Goal: Information Seeking & Learning: Learn about a topic

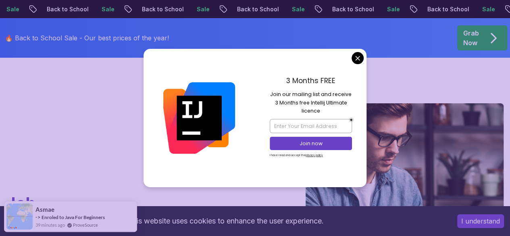
scroll to position [35, 0]
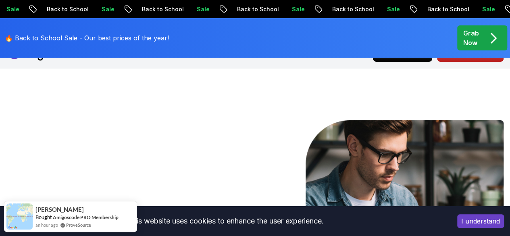
scroll to position [0, 0]
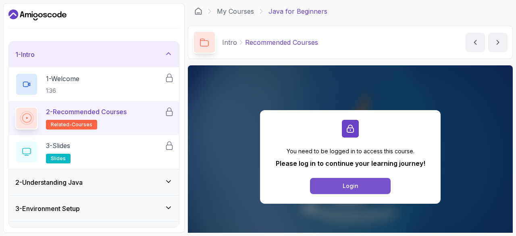
click at [356, 185] on div "Login" at bounding box center [351, 186] width 16 height 8
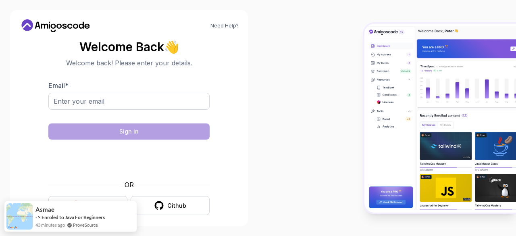
click at [361, 55] on body "Need Help? Welcome Back 👋 Welcome back! Please enter your details. Email * Sign…" at bounding box center [258, 118] width 516 height 236
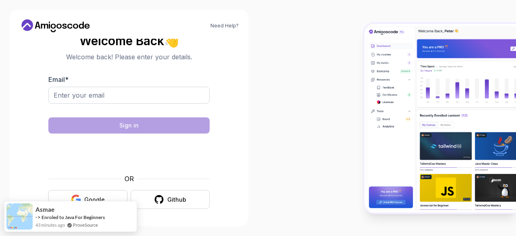
click at [94, 196] on div "Google" at bounding box center [94, 199] width 21 height 8
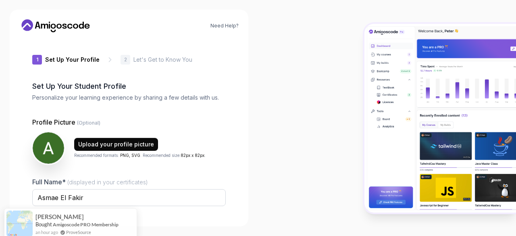
type input "jollylynx129ac"
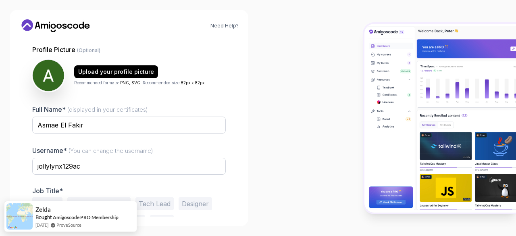
scroll to position [100, 0]
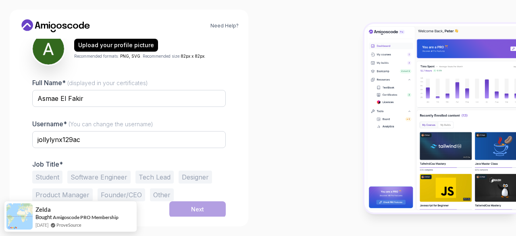
click at [52, 177] on button "Student" at bounding box center [47, 176] width 30 height 13
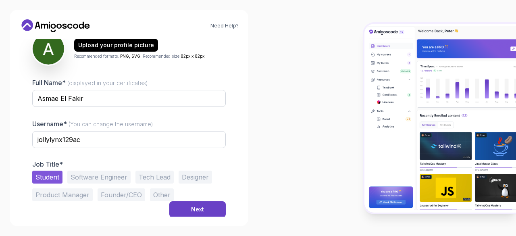
click at [105, 180] on button "Software Engineer" at bounding box center [98, 176] width 63 height 13
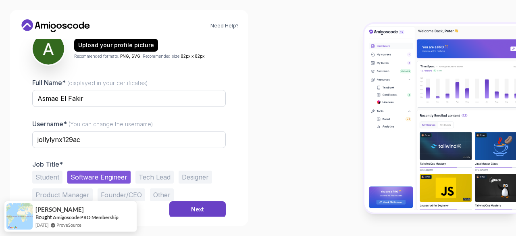
click at [50, 179] on button "Student" at bounding box center [47, 176] width 30 height 13
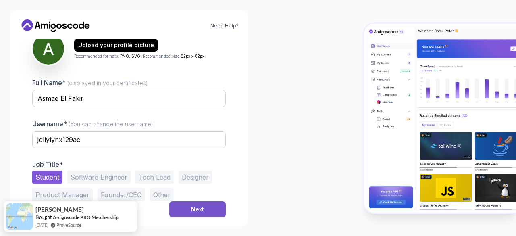
click at [187, 204] on button "Next" at bounding box center [197, 209] width 56 height 16
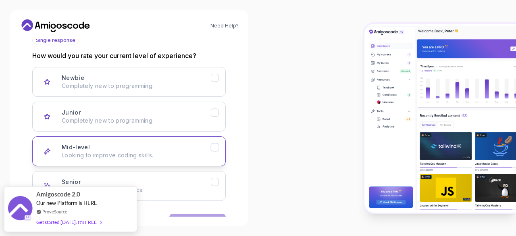
scroll to position [125, 0]
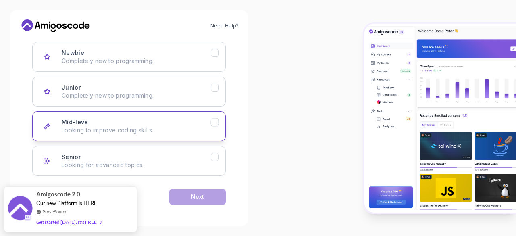
click at [164, 127] on p "Looking to improve coding skills." at bounding box center [136, 130] width 149 height 8
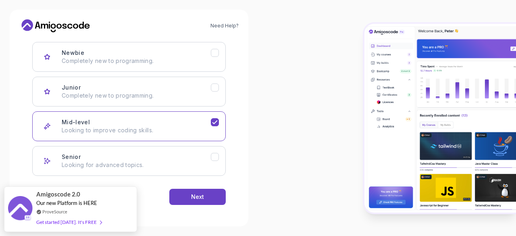
click at [177, 106] on div "Newbie Completely new to programming. Junior Completely new to programming. Mid…" at bounding box center [128, 109] width 193 height 134
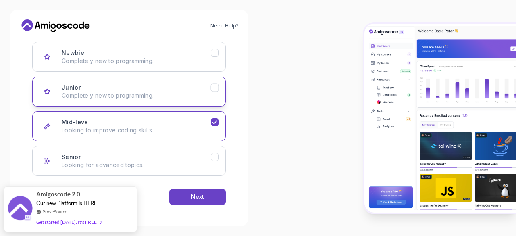
click at [175, 92] on p "Completely new to programming." at bounding box center [136, 95] width 149 height 8
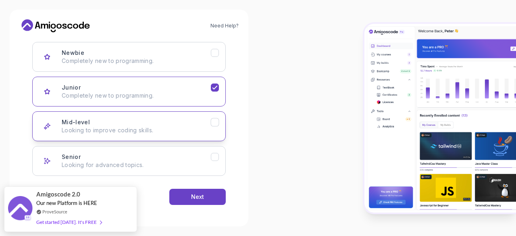
click at [164, 122] on div "Mid-level Looking to improve coding skills." at bounding box center [136, 126] width 149 height 16
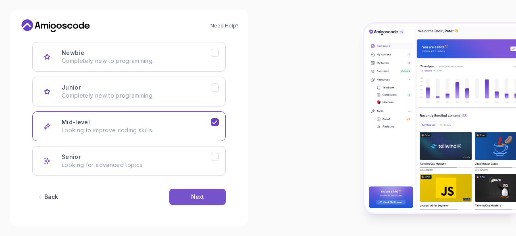
click at [207, 195] on button "Next" at bounding box center [197, 197] width 56 height 16
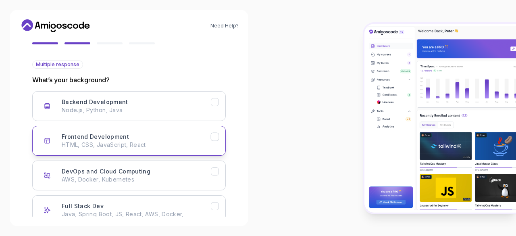
scroll to position [61, 0]
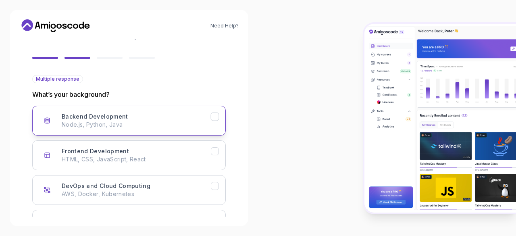
click at [132, 121] on p "Node.js, Python, Java" at bounding box center [136, 125] width 149 height 8
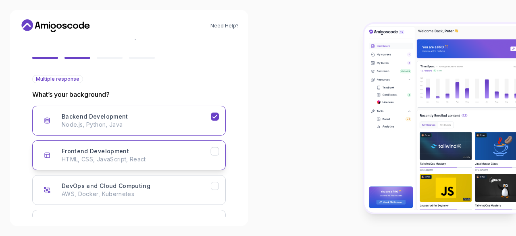
click at [148, 147] on div "Frontend Development HTML, CSS, JavaScript, React" at bounding box center [136, 155] width 149 height 16
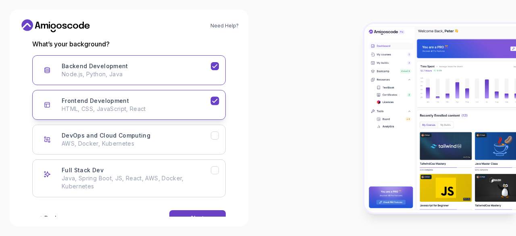
scroll to position [133, 0]
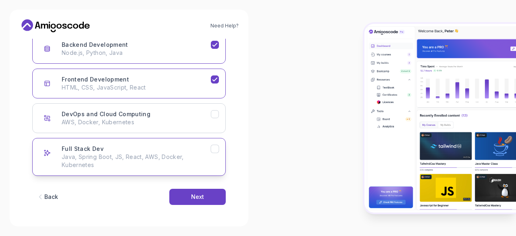
click at [186, 158] on p "Java, Spring Boot, JS, React, AWS, Docker, Kubernetes" at bounding box center [136, 161] width 149 height 16
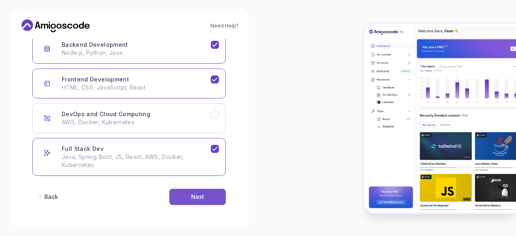
click at [193, 195] on div "Next" at bounding box center [197, 197] width 13 height 8
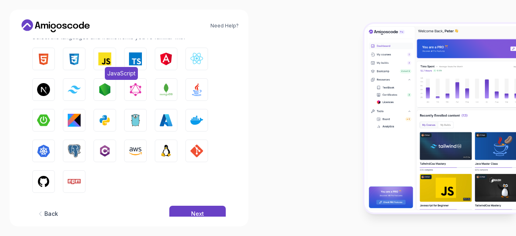
scroll to position [127, 0]
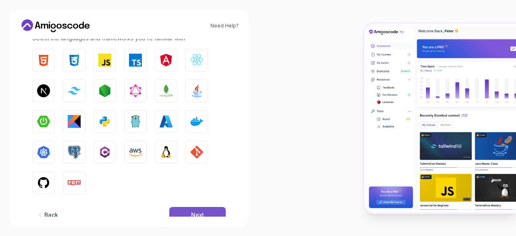
click at [190, 209] on button "Next" at bounding box center [197, 215] width 56 height 16
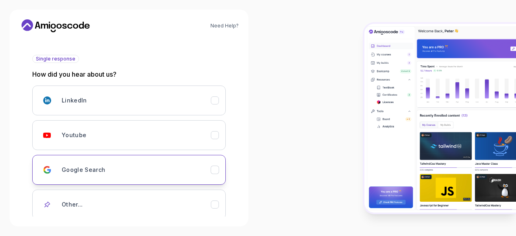
scroll to position [81, 0]
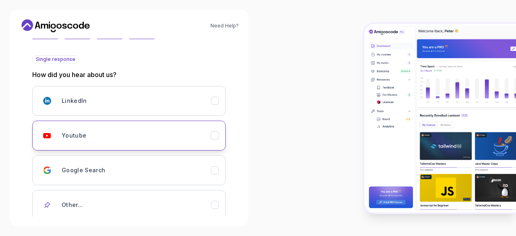
click at [193, 134] on div "Youtube" at bounding box center [136, 135] width 149 height 16
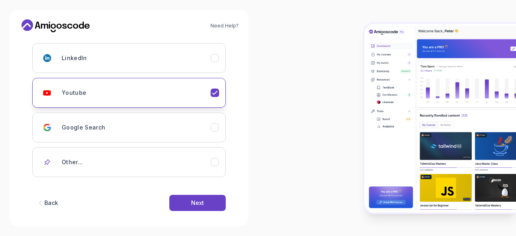
scroll to position [129, 0]
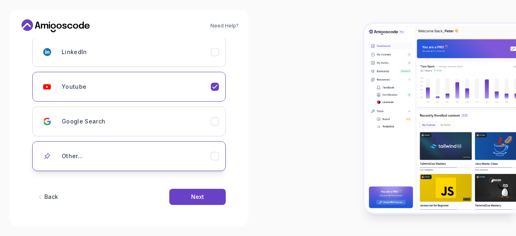
click at [206, 158] on div "Other..." at bounding box center [136, 156] width 149 height 16
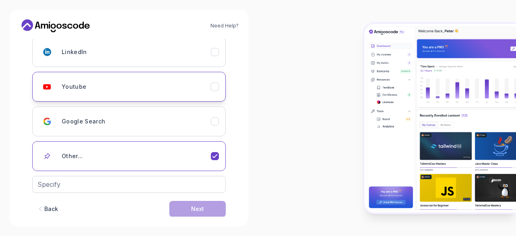
click at [198, 93] on div "Youtube" at bounding box center [136, 87] width 149 height 16
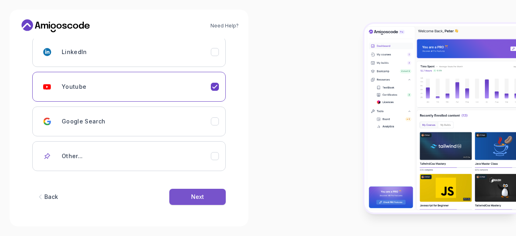
click at [210, 189] on button "Next" at bounding box center [197, 197] width 56 height 16
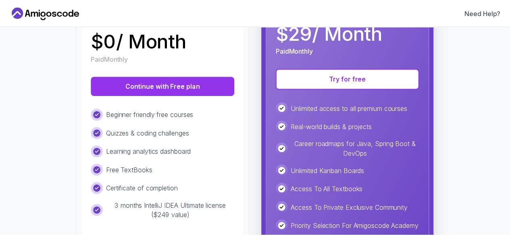
scroll to position [145, 0]
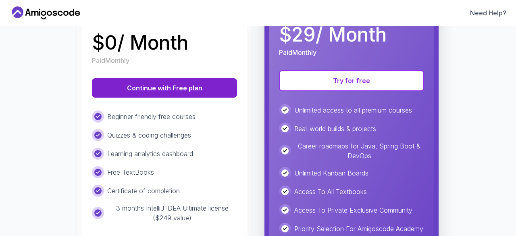
click at [180, 86] on button "Continue with Free plan" at bounding box center [164, 87] width 145 height 19
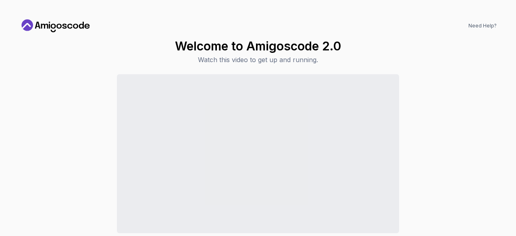
click at [447, 168] on div "Continue to Dashboard" at bounding box center [257, 169] width 477 height 191
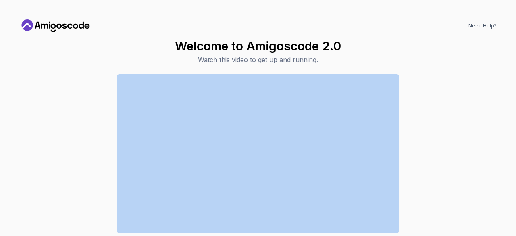
click at [447, 168] on div "Continue to Dashboard" at bounding box center [257, 169] width 477 height 191
click at [62, 25] on icon at bounding box center [55, 25] width 73 height 13
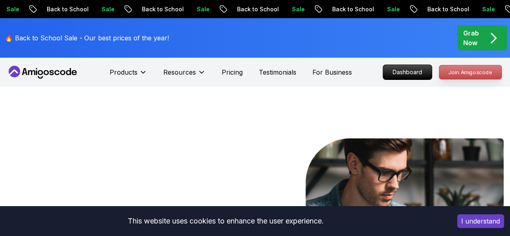
click at [456, 74] on p "Join Amigoscode" at bounding box center [470, 72] width 62 height 14
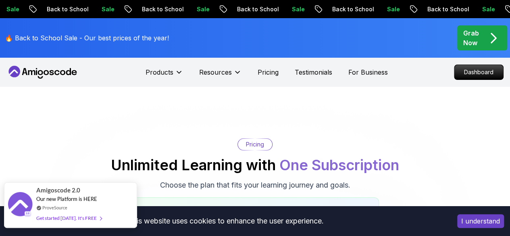
click at [82, 216] on div "Get started today. It's FREE" at bounding box center [68, 217] width 65 height 9
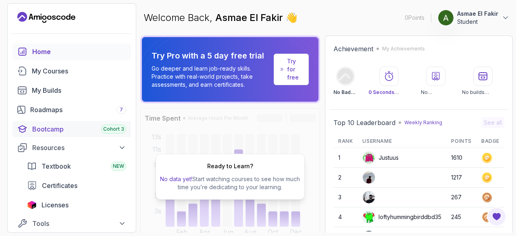
scroll to position [0, 0]
click at [84, 75] on div "My Courses" at bounding box center [79, 72] width 94 height 10
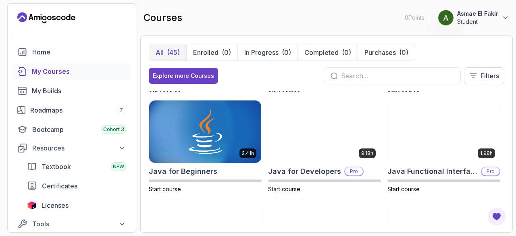
scroll to position [492, 0]
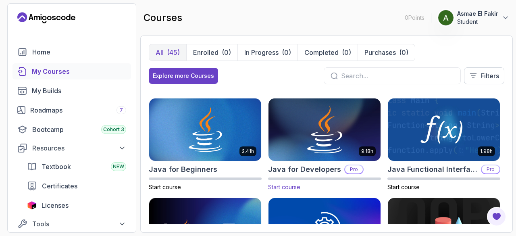
click at [305, 134] on img at bounding box center [325, 130] width 118 height 66
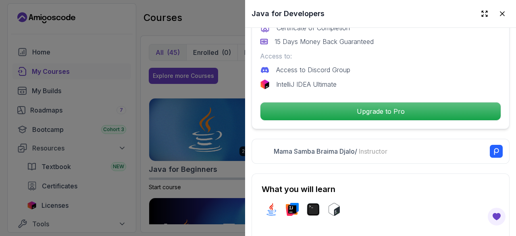
scroll to position [258, 0]
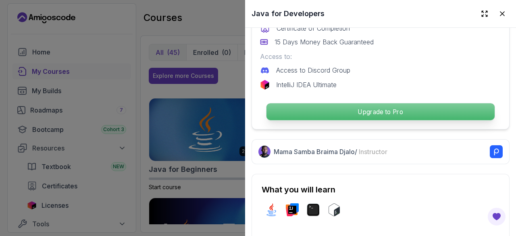
click at [354, 112] on p "Upgrade to Pro" at bounding box center [380, 111] width 228 height 17
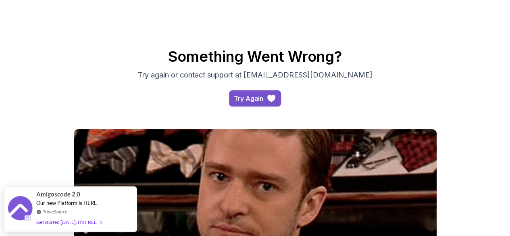
click at [254, 106] on button "Try Again" at bounding box center [255, 98] width 52 height 16
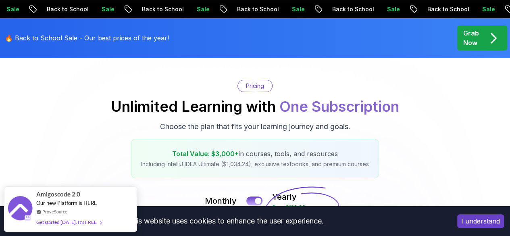
scroll to position [59, 0]
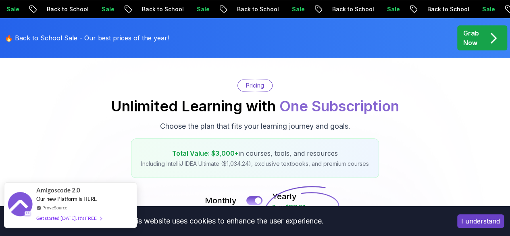
click at [74, 220] on div "Get started [DATE]. It's FREE" at bounding box center [68, 217] width 65 height 9
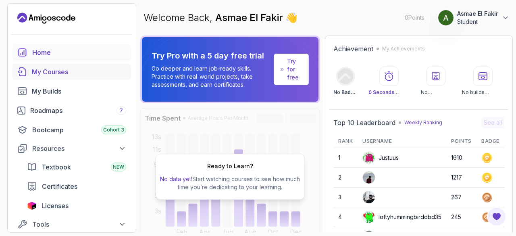
click at [48, 70] on div "My Courses" at bounding box center [79, 72] width 94 height 10
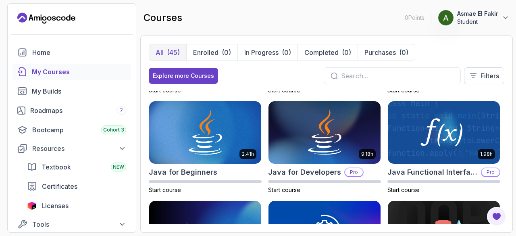
scroll to position [491, 0]
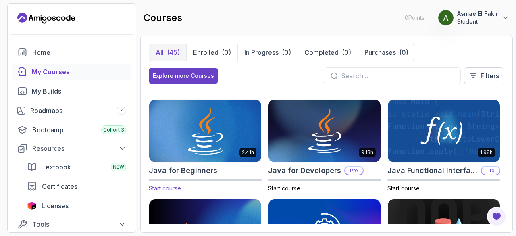
click at [194, 122] on img at bounding box center [205, 131] width 118 height 66
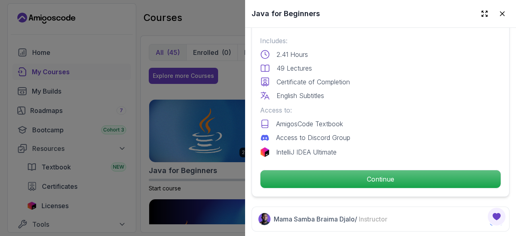
scroll to position [216, 0]
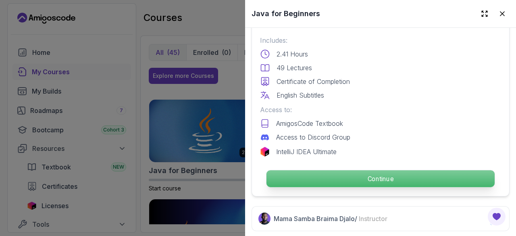
click at [340, 172] on p "Continue" at bounding box center [380, 178] width 228 height 17
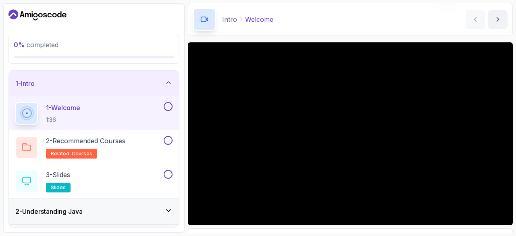
scroll to position [31, 0]
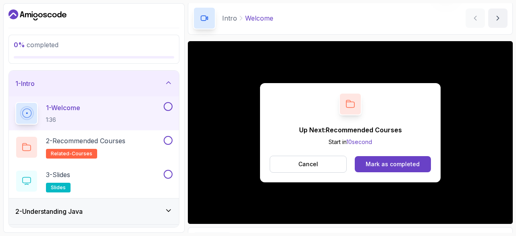
click at [169, 104] on button at bounding box center [168, 106] width 9 height 9
click at [383, 158] on button "Mark as completed" at bounding box center [393, 164] width 76 height 16
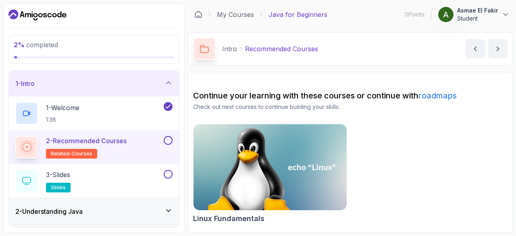
click at [439, 93] on link "roadmaps" at bounding box center [437, 96] width 38 height 10
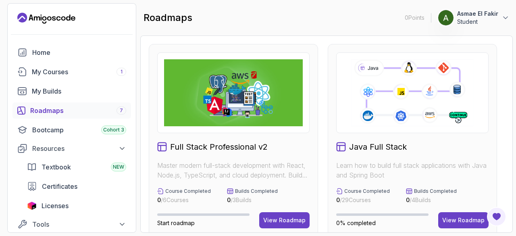
scroll to position [69, 0]
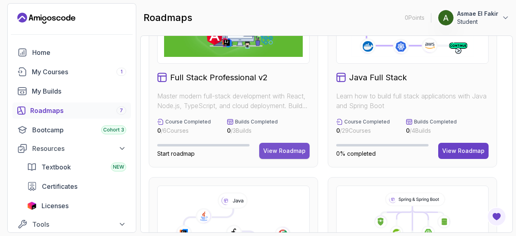
click at [277, 151] on div "View Roadmap" at bounding box center [284, 151] width 42 height 8
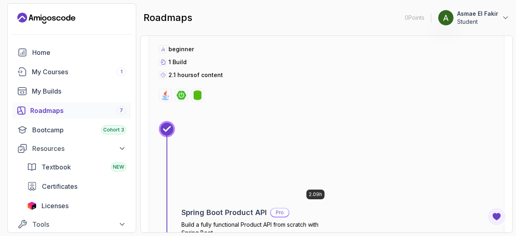
scroll to position [578, 0]
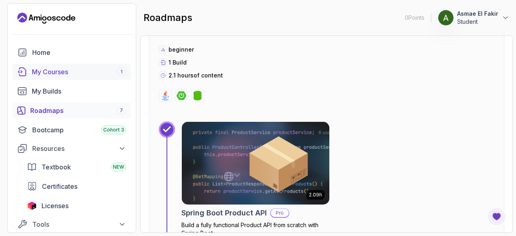
click at [93, 73] on div "My Courses 1" at bounding box center [79, 72] width 94 height 10
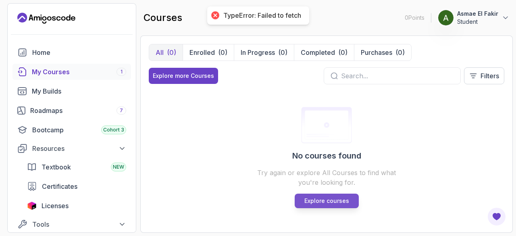
click at [309, 195] on link "Explore courses" at bounding box center [327, 200] width 64 height 15
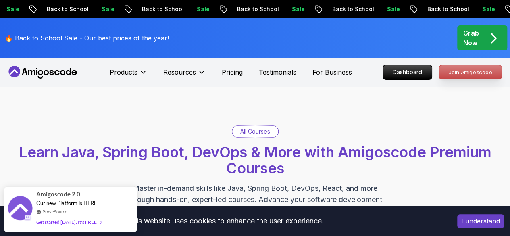
click at [469, 69] on p "Join Amigoscode" at bounding box center [470, 72] width 62 height 14
click at [466, 76] on p "Join Amigoscode" at bounding box center [470, 72] width 62 height 14
click at [466, 75] on p "Join Amigoscode" at bounding box center [470, 72] width 62 height 14
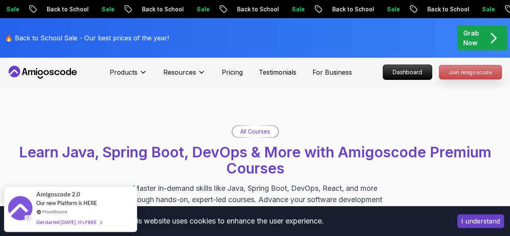
click at [454, 71] on p "Join Amigoscode" at bounding box center [470, 72] width 62 height 14
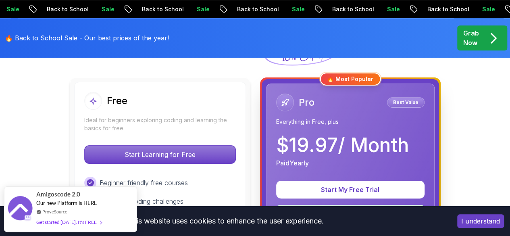
scroll to position [218, 0]
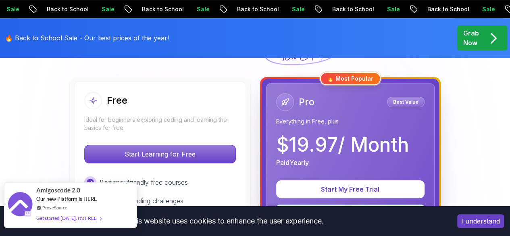
click at [81, 214] on div "Get started today. It's FREE" at bounding box center [68, 217] width 65 height 9
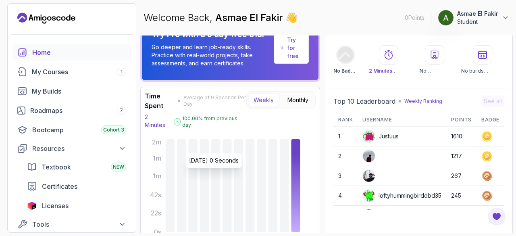
scroll to position [22, 0]
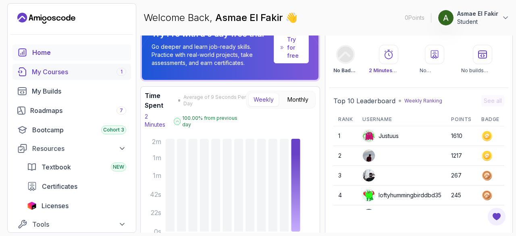
click at [92, 76] on link "My Courses 1" at bounding box center [71, 72] width 119 height 16
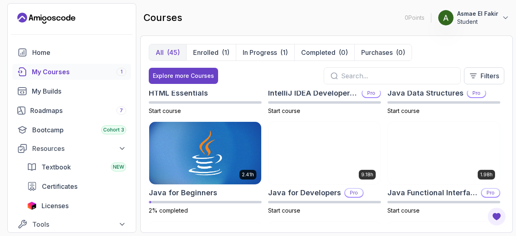
scroll to position [470, 0]
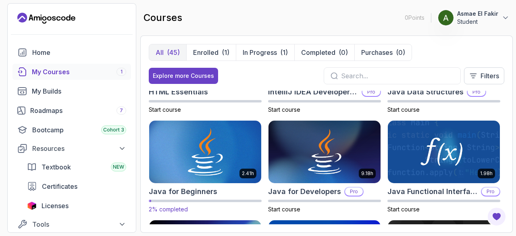
click at [202, 147] on img at bounding box center [205, 152] width 118 height 66
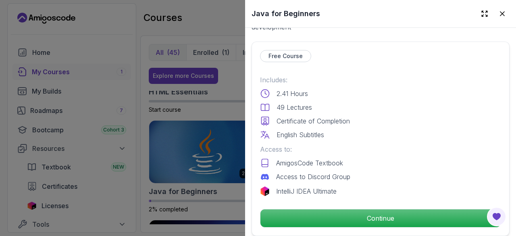
scroll to position [270, 0]
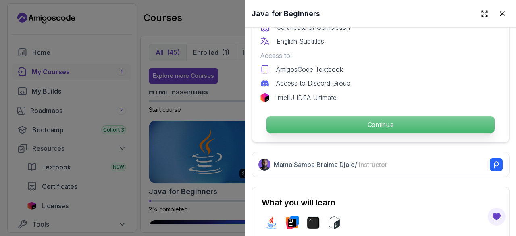
click at [390, 122] on p "Continue" at bounding box center [380, 124] width 228 height 17
click at [336, 116] on p "Continue" at bounding box center [380, 124] width 228 height 17
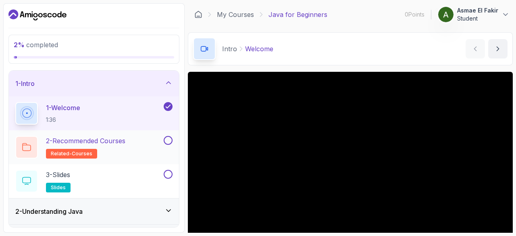
click at [170, 139] on button at bounding box center [168, 140] width 9 height 9
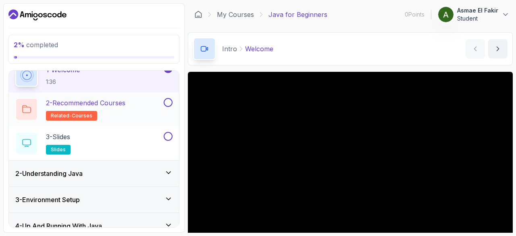
scroll to position [42, 0]
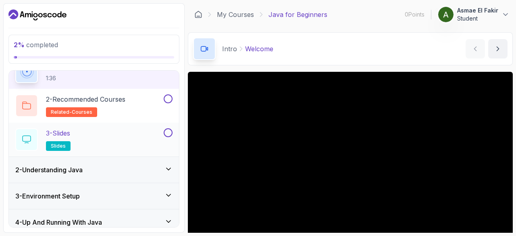
click at [168, 132] on button at bounding box center [168, 132] width 9 height 9
click at [134, 138] on div "3 - Slides slides" at bounding box center [88, 139] width 147 height 23
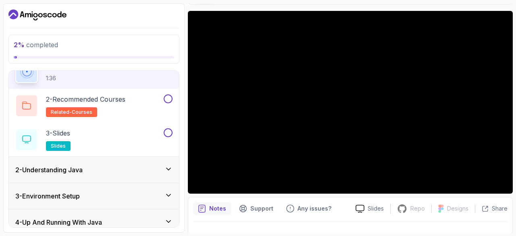
scroll to position [61, 0]
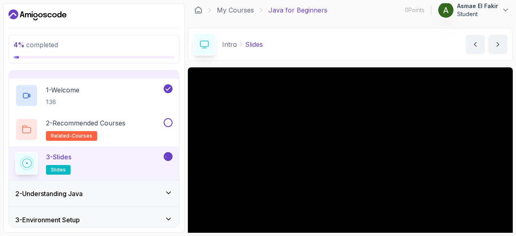
scroll to position [17, 0]
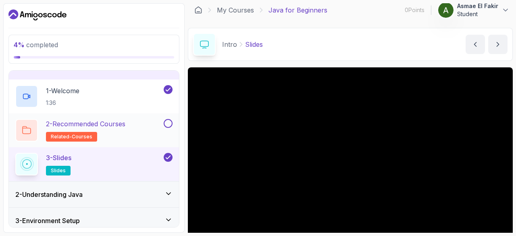
click at [165, 124] on button at bounding box center [168, 123] width 9 height 9
click at [170, 158] on icon at bounding box center [167, 157] width 7 height 8
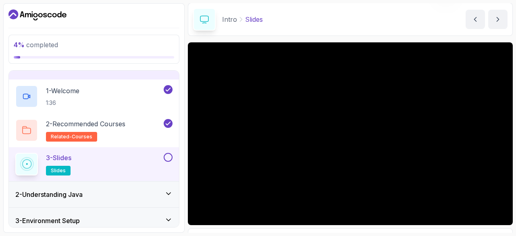
scroll to position [51, 0]
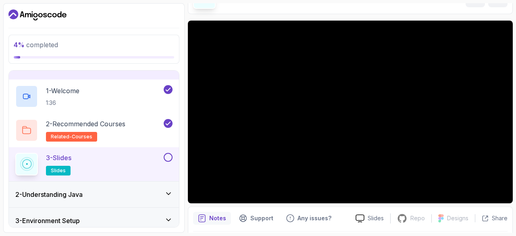
click at [166, 157] on button at bounding box center [168, 157] width 9 height 9
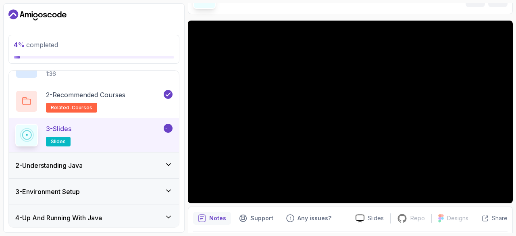
scroll to position [64, 0]
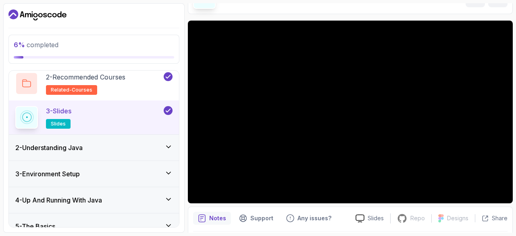
click at [166, 146] on icon at bounding box center [168, 147] width 4 height 2
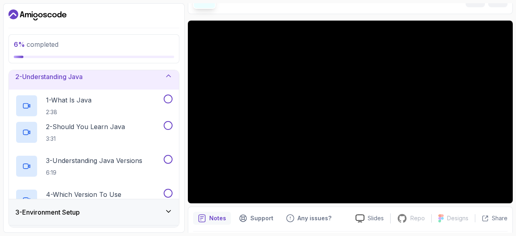
scroll to position [25, 0]
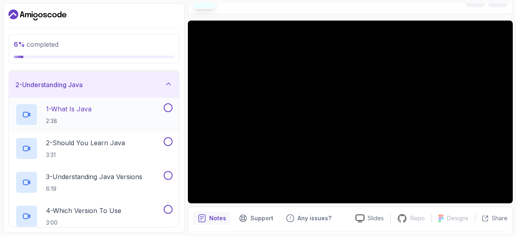
click at [32, 118] on div at bounding box center [26, 114] width 23 height 23
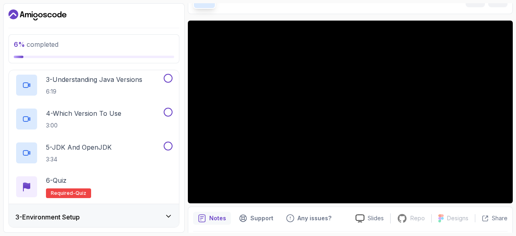
scroll to position [128, 0]
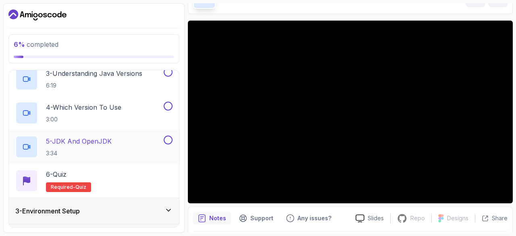
click at [170, 138] on button at bounding box center [168, 139] width 9 height 9
click at [169, 104] on button at bounding box center [168, 106] width 9 height 9
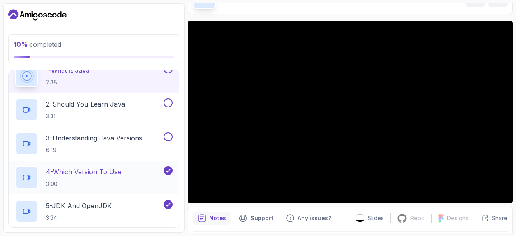
scroll to position [63, 0]
click at [169, 136] on button at bounding box center [168, 137] width 9 height 9
click at [170, 101] on button at bounding box center [168, 103] width 9 height 9
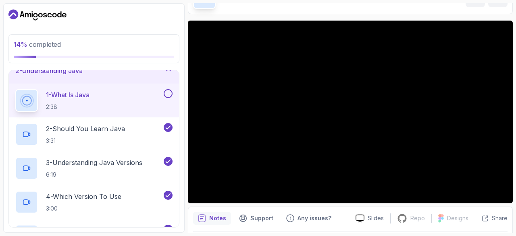
click at [168, 92] on button at bounding box center [168, 93] width 9 height 9
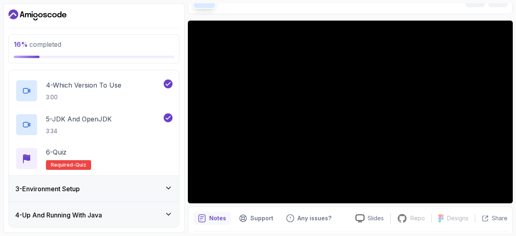
scroll to position [150, 0]
click at [72, 166] on span "Required-" at bounding box center [63, 164] width 25 height 6
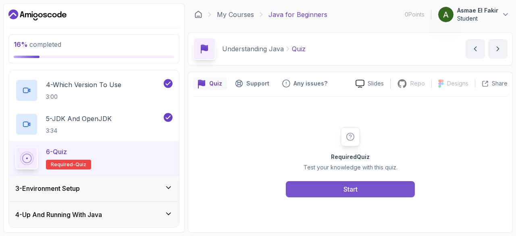
click at [339, 187] on button "Start" at bounding box center [350, 189] width 129 height 16
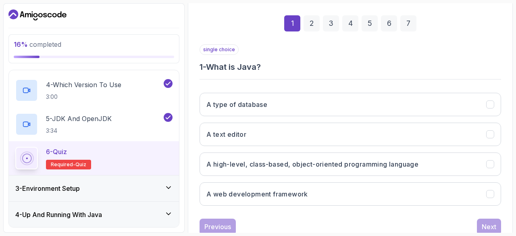
scroll to position [115, 0]
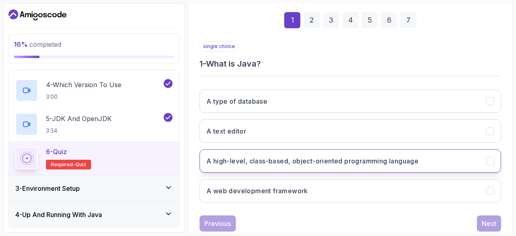
click at [364, 162] on h3 "A high-level, class-based, object-oriented programming language" at bounding box center [312, 161] width 212 height 10
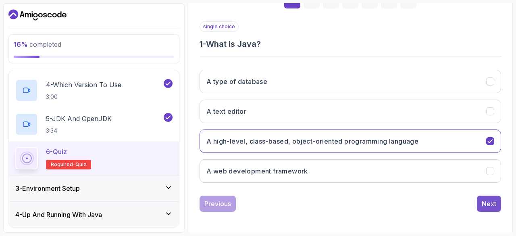
click at [491, 199] on div "Next" at bounding box center [489, 204] width 15 height 10
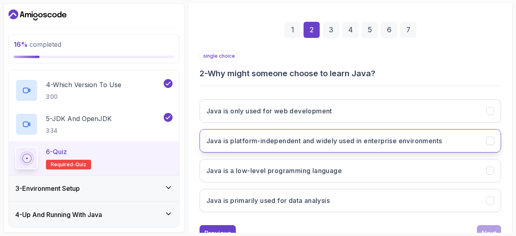
scroll to position [105, 0]
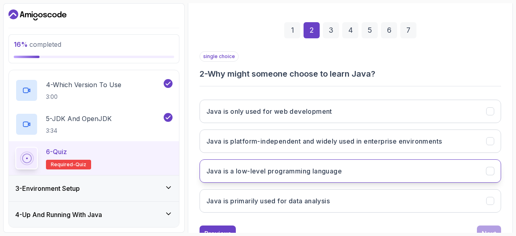
click at [406, 162] on button "Java is a low-level programming language" at bounding box center [350, 170] width 301 height 23
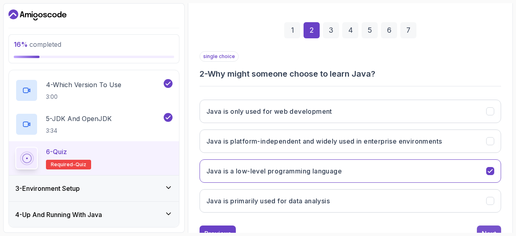
click at [487, 226] on button "Next" at bounding box center [489, 233] width 24 height 16
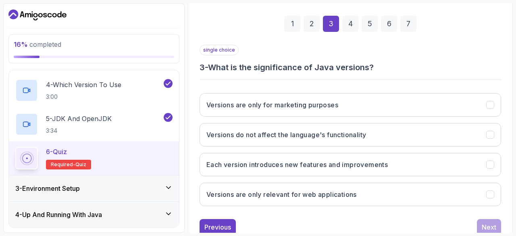
scroll to position [112, 0]
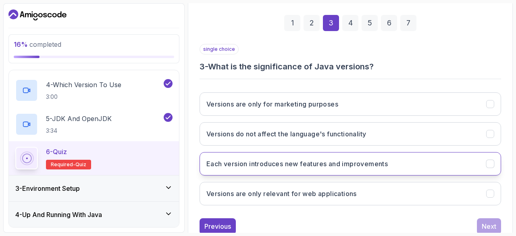
click at [439, 161] on button "Each version introduces new features and improvements" at bounding box center [350, 163] width 301 height 23
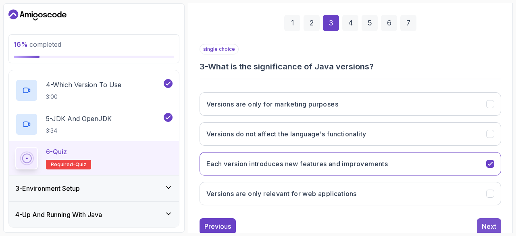
click at [490, 224] on div "Next" at bounding box center [489, 226] width 15 height 10
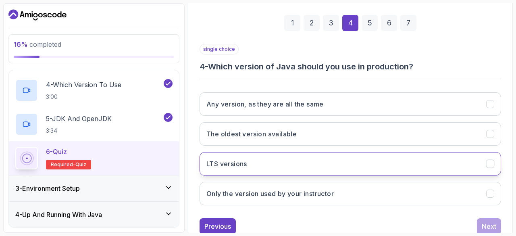
click at [426, 164] on button "LTS versions" at bounding box center [350, 163] width 301 height 23
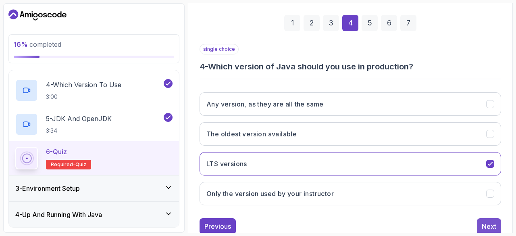
click at [482, 227] on div "Next" at bounding box center [489, 226] width 15 height 10
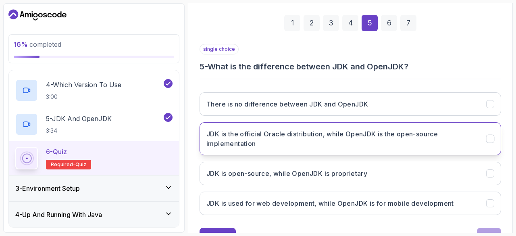
click at [420, 139] on h3 "JDK is the official Oracle distribution, while OpenJDK is the open-source imple…" at bounding box center [341, 138] width 270 height 19
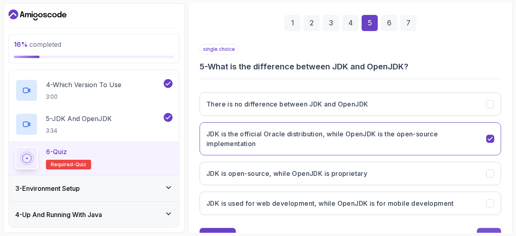
click at [489, 228] on button "Next" at bounding box center [489, 236] width 24 height 16
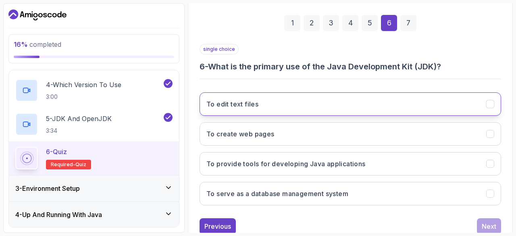
click at [407, 108] on button "To edit text files" at bounding box center [350, 103] width 301 height 23
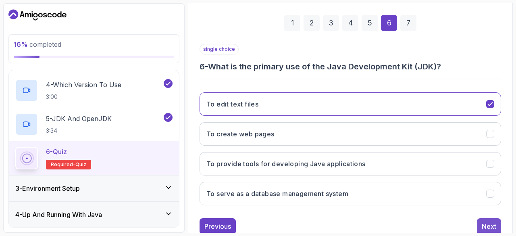
click at [484, 227] on div "Next" at bounding box center [489, 226] width 15 height 10
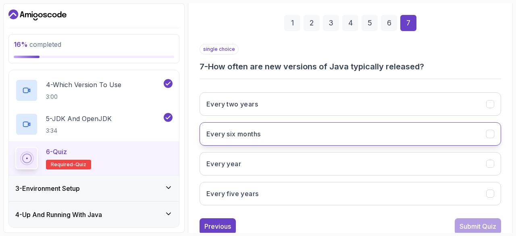
click at [353, 138] on button "Every six months" at bounding box center [350, 133] width 301 height 23
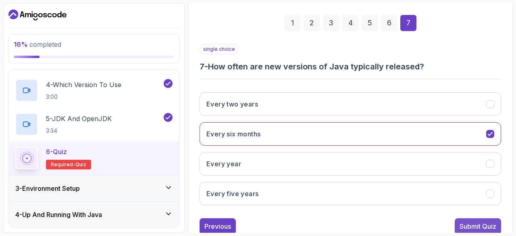
click at [475, 224] on div "Submit Quiz" at bounding box center [477, 226] width 37 height 10
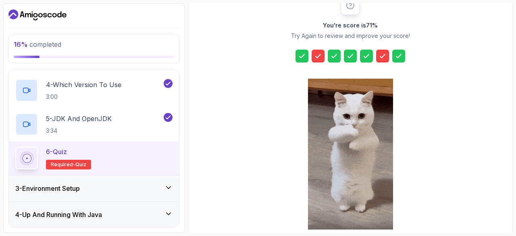
click at [317, 53] on icon at bounding box center [318, 56] width 8 height 8
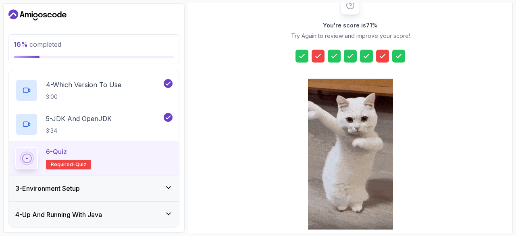
scroll to position [150, 0]
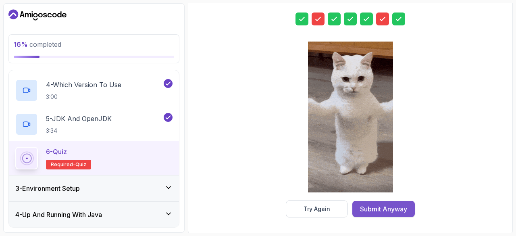
click at [388, 209] on div "Submit Anyway" at bounding box center [383, 209] width 47 height 10
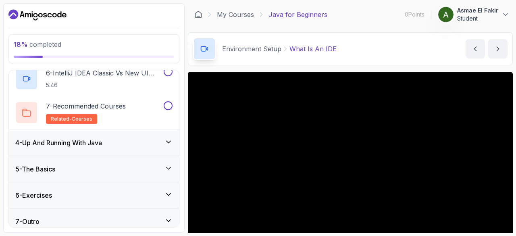
scroll to position [262, 0]
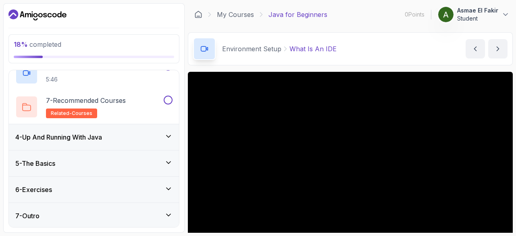
click at [146, 163] on div "5 - The Basics" at bounding box center [93, 163] width 157 height 10
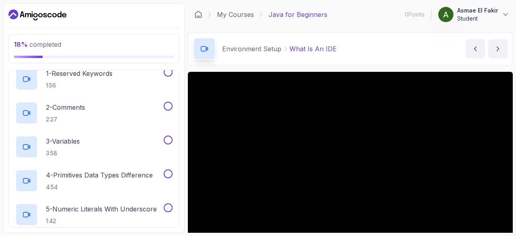
scroll to position [0, 0]
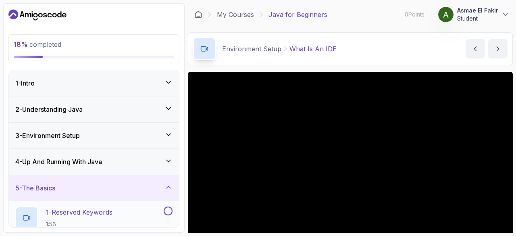
click at [97, 215] on p "1 - Reserved Keywords" at bounding box center [79, 212] width 67 height 10
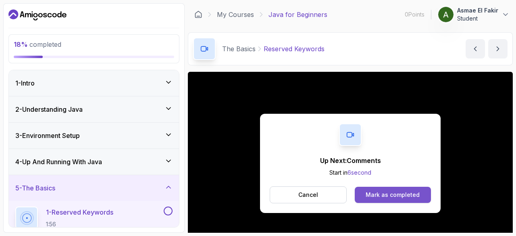
click at [402, 196] on div "Mark as completed" at bounding box center [393, 195] width 54 height 8
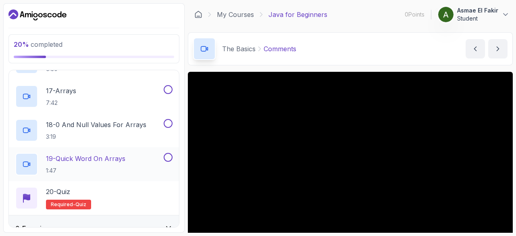
scroll to position [701, 0]
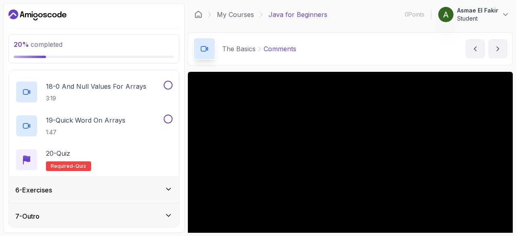
click at [96, 194] on div "6 - Exercises" at bounding box center [94, 190] width 170 height 26
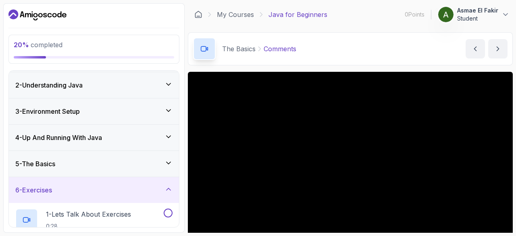
scroll to position [92, 0]
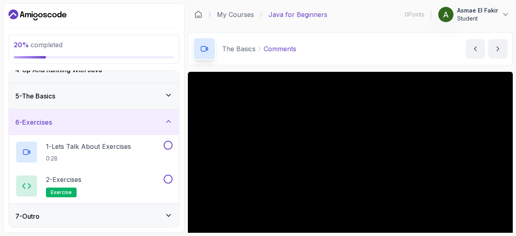
click at [91, 212] on div "7 - Outro" at bounding box center [93, 216] width 157 height 10
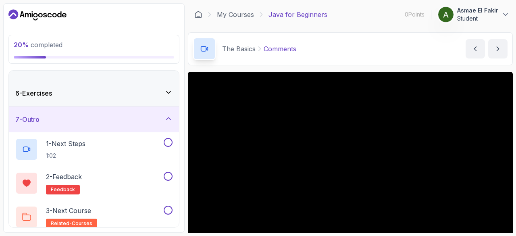
scroll to position [126, 0]
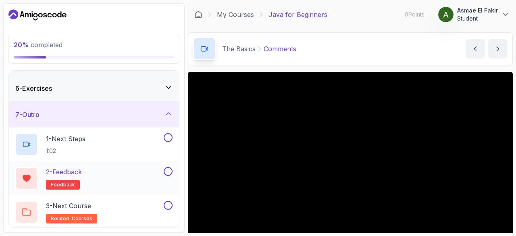
click at [102, 181] on div "2 - Feedback feedback" at bounding box center [88, 178] width 147 height 23
